Goal: Task Accomplishment & Management: Use online tool/utility

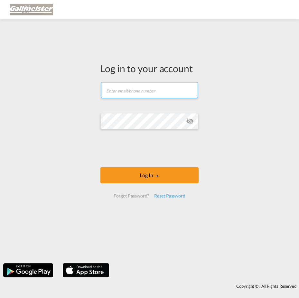
click at [134, 83] on input "text" at bounding box center [149, 90] width 97 height 16
paste input "[PERSON_NAME][EMAIL_ADDRESS][PERSON_NAME][DOMAIN_NAME]"
type input "[PERSON_NAME][EMAIL_ADDRESS][PERSON_NAME][DOMAIN_NAME]"
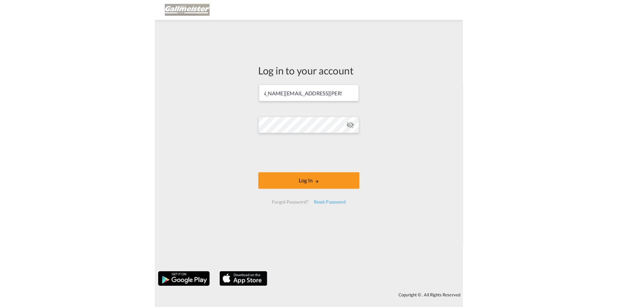
scroll to position [0, 0]
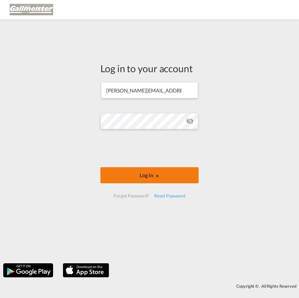
click at [127, 180] on button "Log In" at bounding box center [149, 175] width 98 height 16
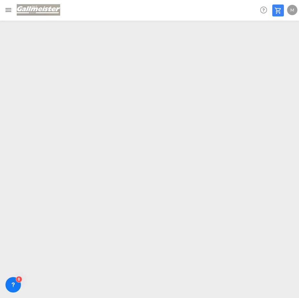
click at [6, 11] on md-icon "Toggle Mobile Navigation" at bounding box center [9, 10] width 8 height 8
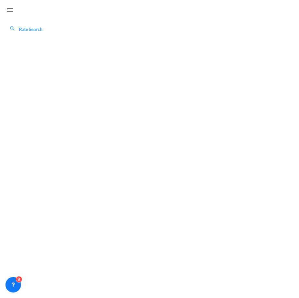
click at [10, 9] on md-icon "Toggle Mobile Navigation" at bounding box center [10, 10] width 8 height 8
